Goal: Navigation & Orientation: Find specific page/section

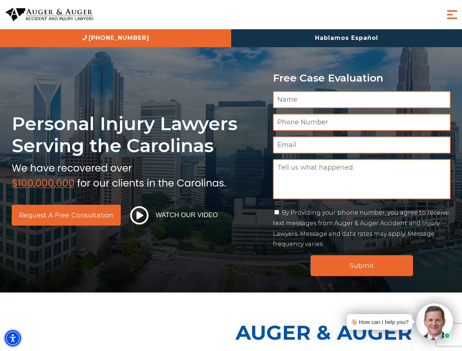
click at [13, 339] on img "Accessibility Menu" at bounding box center [13, 339] width 16 height 16
